Goal: Information Seeking & Learning: Check status

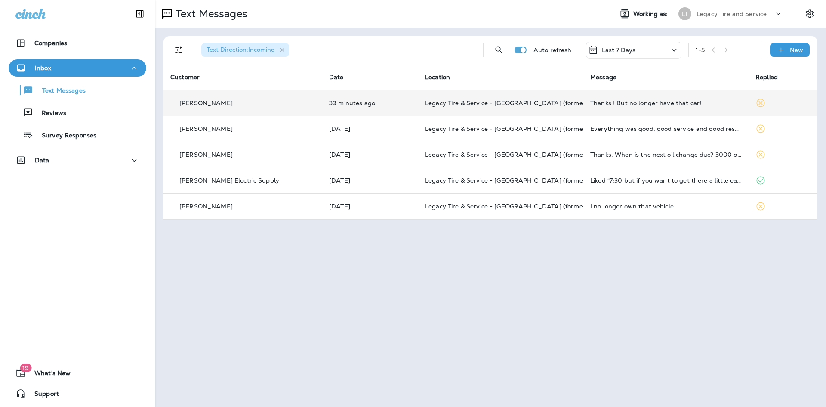
click at [337, 104] on p "39 minutes ago" at bounding box center [370, 102] width 82 height 7
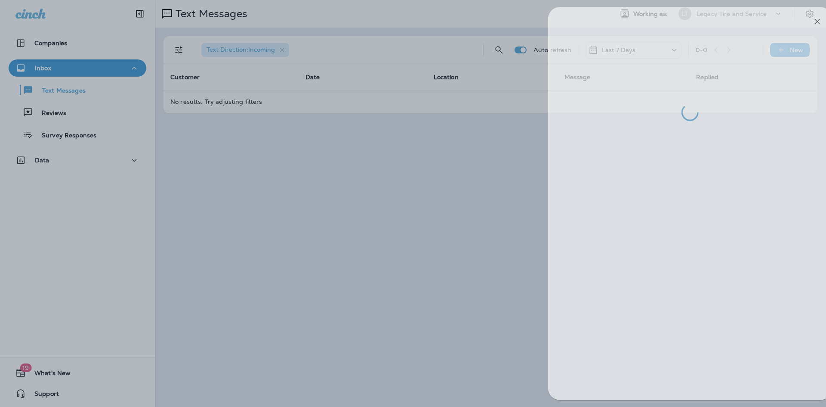
drag, startPoint x: 806, startPoint y: 6, endPoint x: 801, endPoint y: 16, distance: 10.8
click at [802, 12] on div at bounding box center [690, 203] width 306 height 407
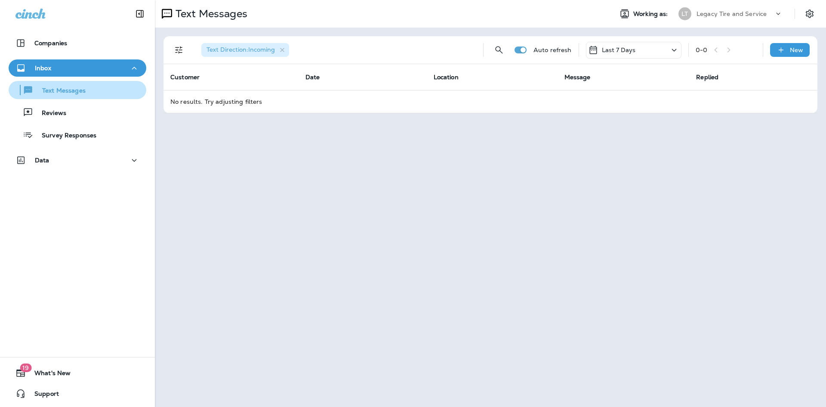
click at [80, 87] on p "Text Messages" at bounding box center [60, 91] width 52 height 8
click at [77, 92] on p "Text Messages" at bounding box center [60, 91] width 52 height 8
click at [76, 98] on button "Text Messages" at bounding box center [78, 90] width 138 height 18
click at [283, 48] on icon "button" at bounding box center [282, 49] width 7 height 7
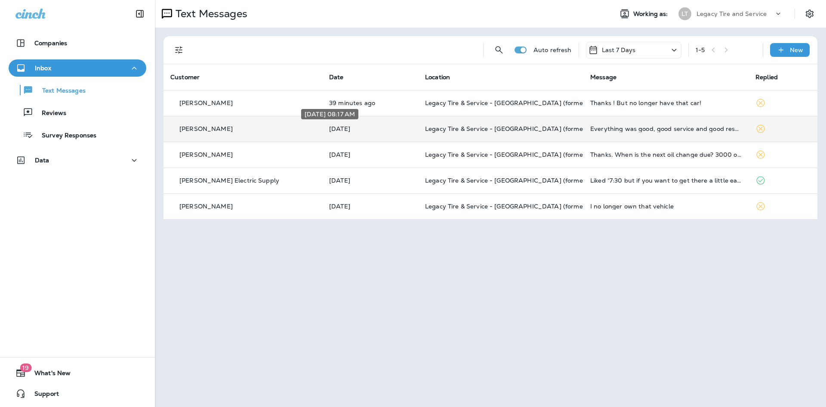
click at [339, 127] on p "[DATE]" at bounding box center [370, 128] width 82 height 7
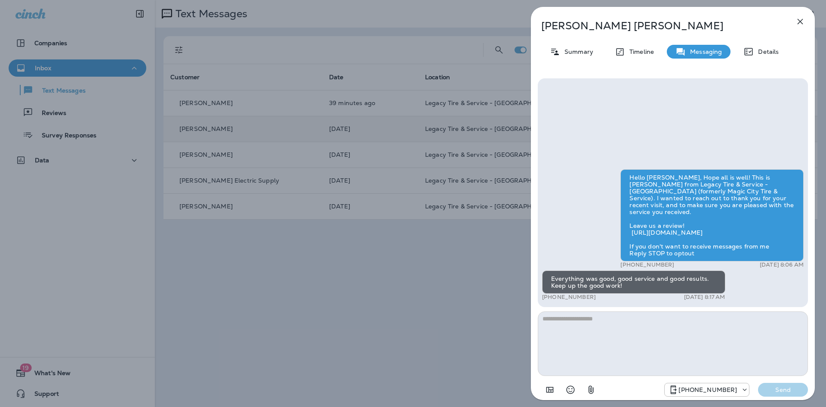
click at [798, 18] on icon "button" at bounding box center [800, 21] width 10 height 10
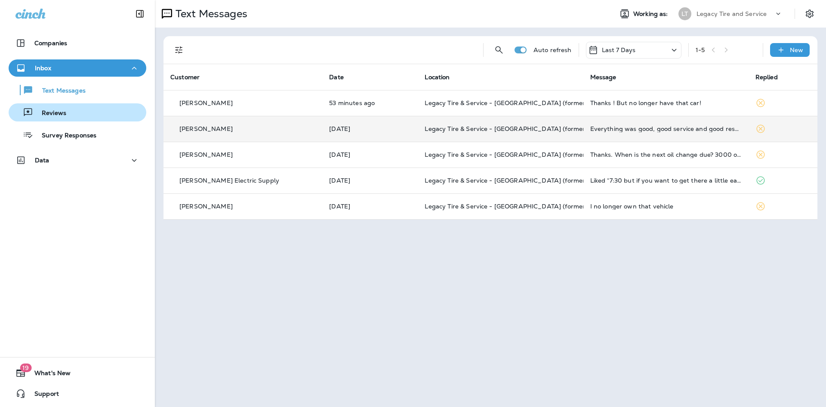
click at [70, 111] on div "Reviews" at bounding box center [77, 112] width 131 height 13
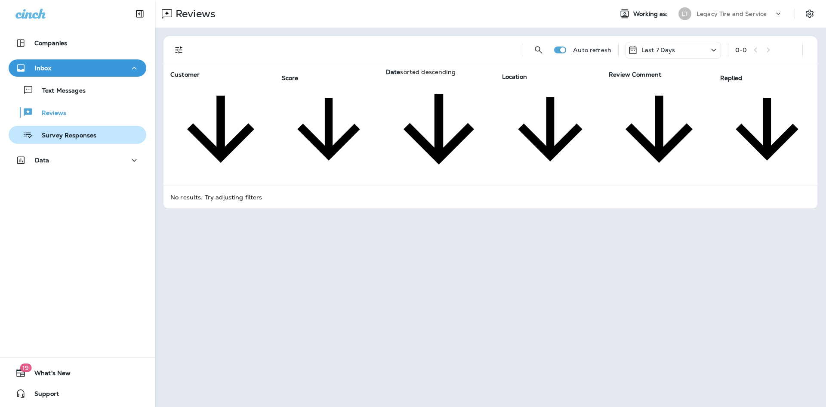
click at [60, 139] on p "Survey Responses" at bounding box center [64, 136] width 63 height 8
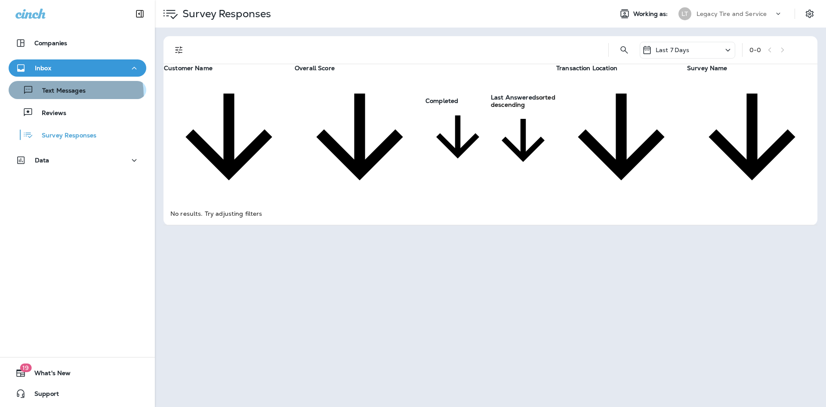
click at [63, 95] on div "Text Messages" at bounding box center [49, 89] width 74 height 13
